Goal: Task Accomplishment & Management: Complete application form

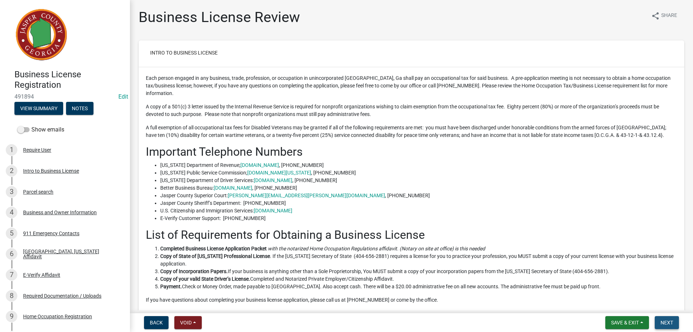
click at [664, 321] on span "Next" at bounding box center [666, 322] width 13 height 6
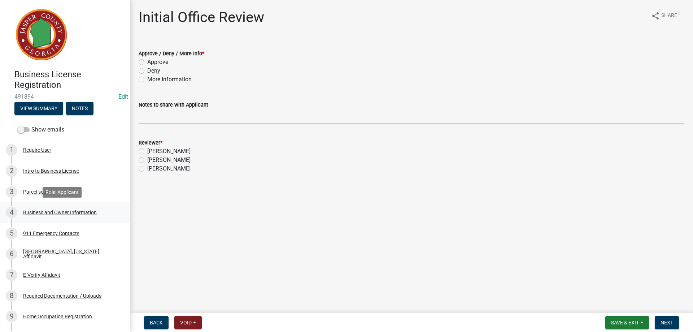
click at [86, 212] on div "Business and Owner Information" at bounding box center [60, 212] width 74 height 5
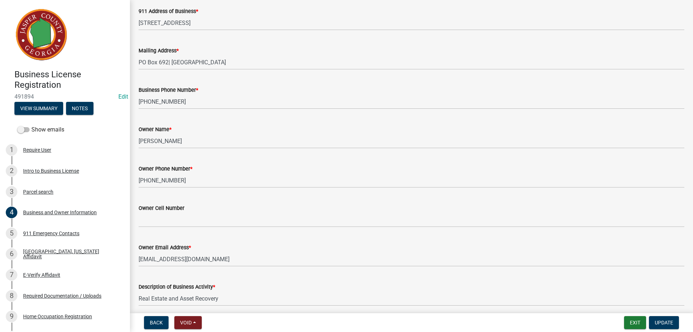
scroll to position [108, 0]
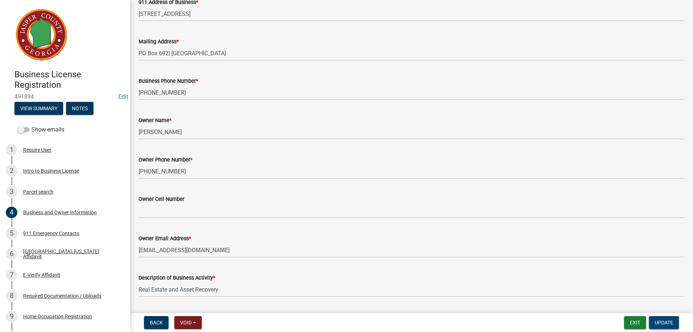
click at [656, 321] on span "Update" at bounding box center [664, 322] width 18 height 6
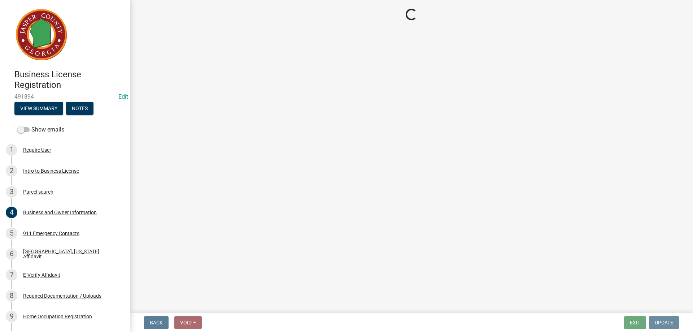
scroll to position [0, 0]
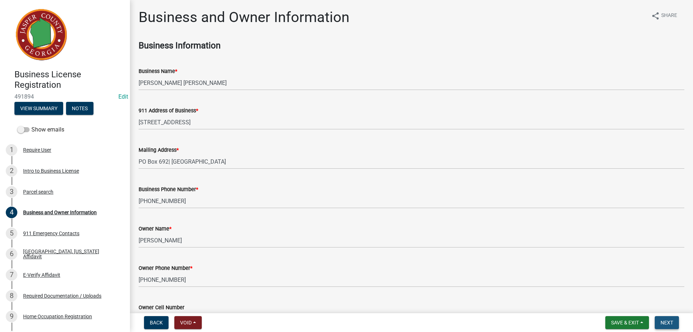
click at [664, 321] on span "Next" at bounding box center [666, 322] width 13 height 6
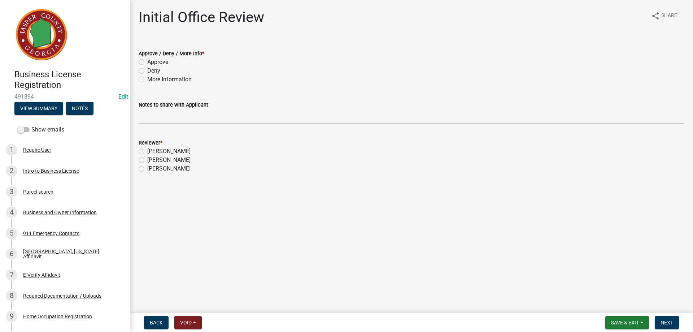
click at [147, 64] on label "Approve" at bounding box center [157, 62] width 21 height 9
click at [147, 62] on input "Approve" at bounding box center [149, 60] width 5 height 5
radio input "true"
click at [147, 159] on label "[PERSON_NAME]" at bounding box center [168, 160] width 43 height 9
click at [147, 159] on input "[PERSON_NAME]" at bounding box center [149, 158] width 5 height 5
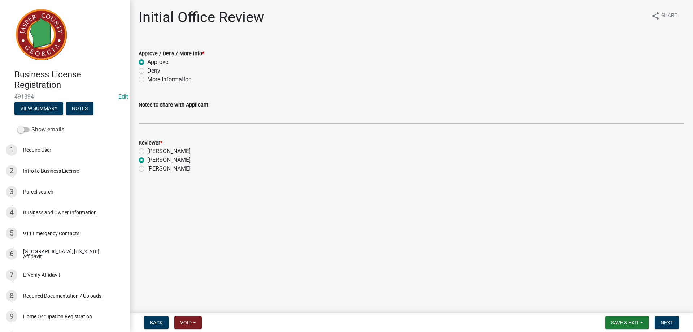
radio input "true"
click at [667, 317] on button "Next" at bounding box center [667, 322] width 24 height 13
click at [665, 321] on span "Next" at bounding box center [666, 322] width 13 height 6
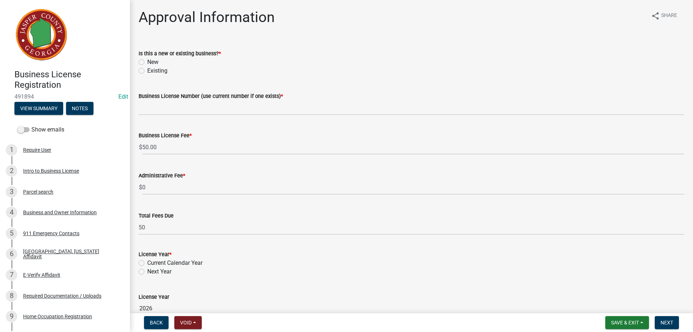
click at [141, 58] on div "New" at bounding box center [412, 62] width 546 height 9
click at [147, 61] on label "New" at bounding box center [152, 62] width 11 height 9
click at [147, 61] on input "New" at bounding box center [149, 60] width 5 height 5
radio input "true"
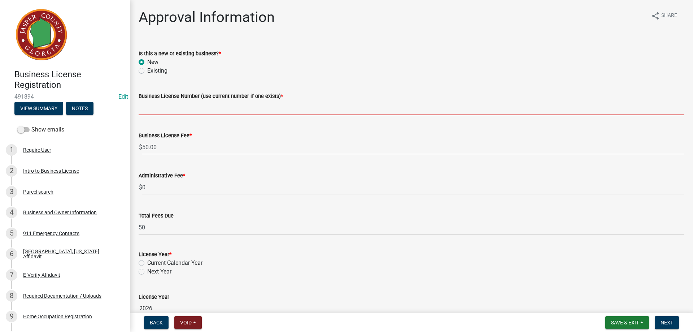
click at [167, 107] on input "Business License Number (use current number if one exists) *" at bounding box center [412, 107] width 546 height 15
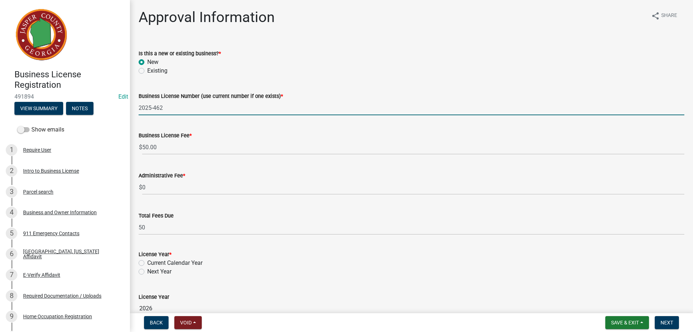
type input "2025-462"
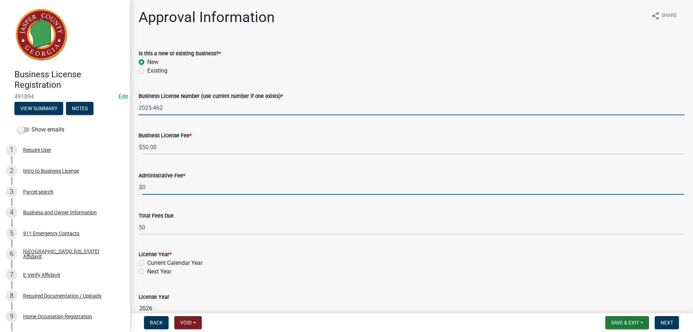
click at [166, 183] on input "0" at bounding box center [413, 187] width 542 height 15
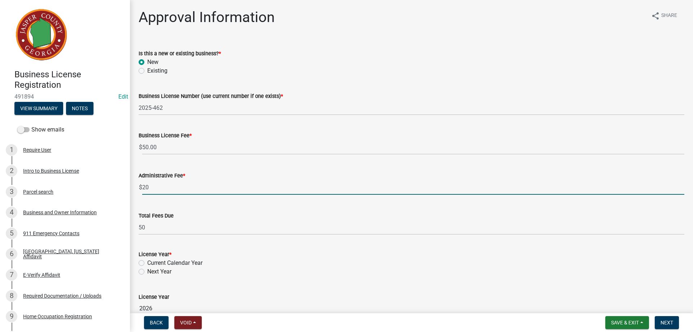
type input "20"
click at [140, 261] on wm-data-entity-input-list "Is this a new or existing business? * New Existing Business License Number (use…" at bounding box center [412, 226] width 546 height 372
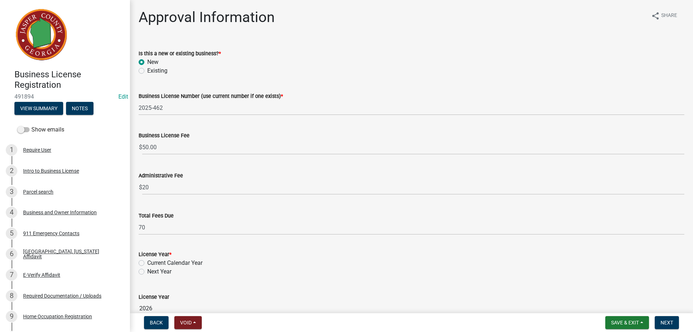
click at [147, 262] on label "Current Calendar Year" at bounding box center [174, 262] width 55 height 9
click at [147, 262] on input "Current Calendar Year" at bounding box center [149, 260] width 5 height 5
radio input "true"
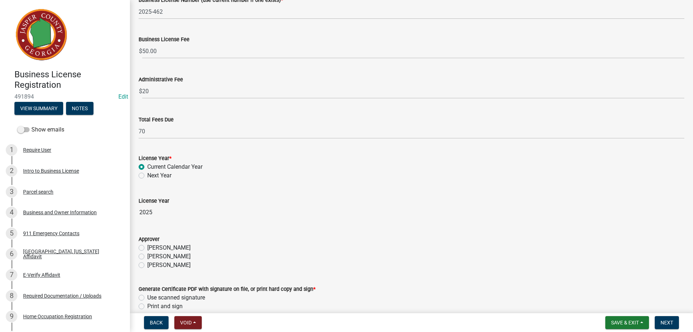
scroll to position [108, 0]
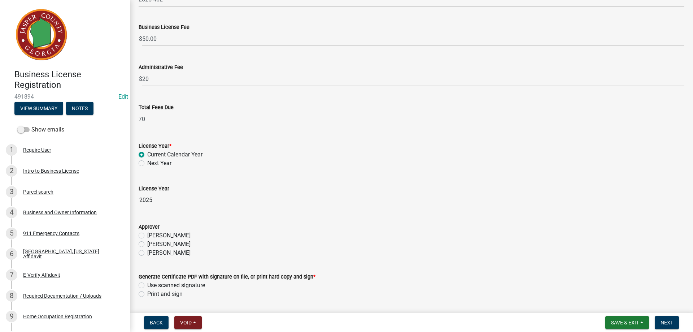
click at [147, 244] on label "[PERSON_NAME]" at bounding box center [168, 244] width 43 height 9
click at [147, 244] on input "[PERSON_NAME]" at bounding box center [149, 242] width 5 height 5
radio input "true"
click at [147, 288] on label "Use scanned signature" at bounding box center [176, 285] width 58 height 9
click at [147, 285] on input "Use scanned signature" at bounding box center [149, 283] width 5 height 5
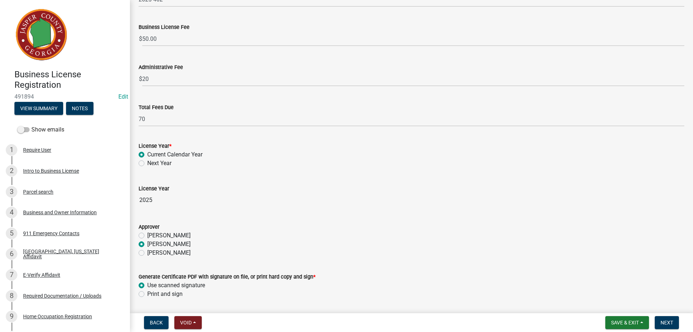
radio input "true"
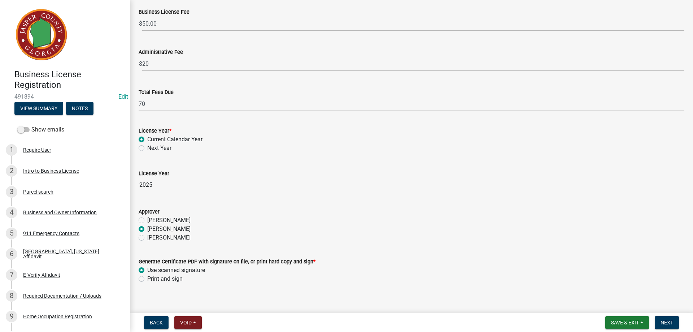
scroll to position [131, 0]
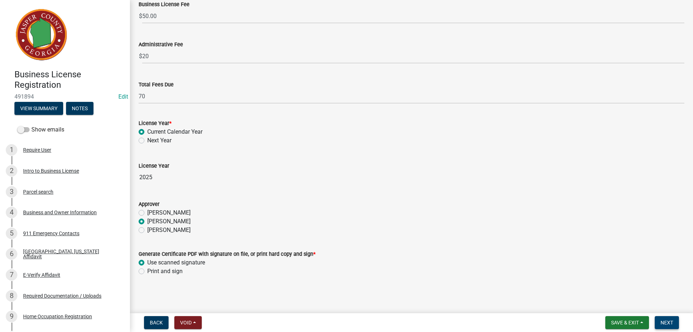
click at [665, 322] on span "Next" at bounding box center [666, 322] width 13 height 6
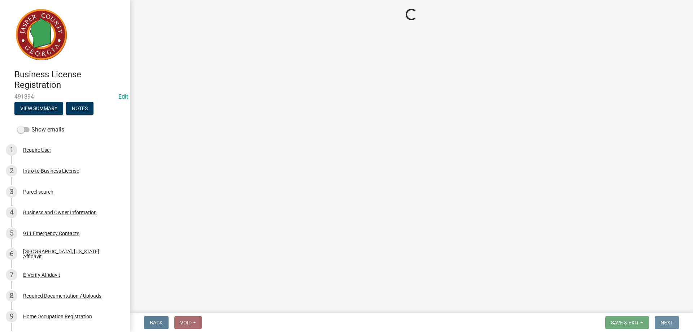
scroll to position [0, 0]
select select "3: 3"
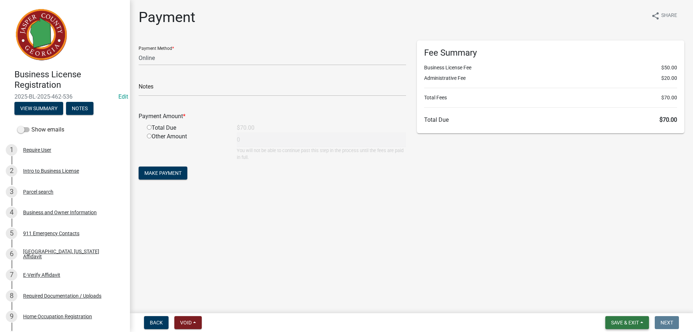
click at [623, 325] on span "Save & Exit" at bounding box center [625, 322] width 28 height 6
click at [619, 301] on button "Save & Exit" at bounding box center [620, 303] width 58 height 17
